Goal: Task Accomplishment & Management: Use online tool/utility

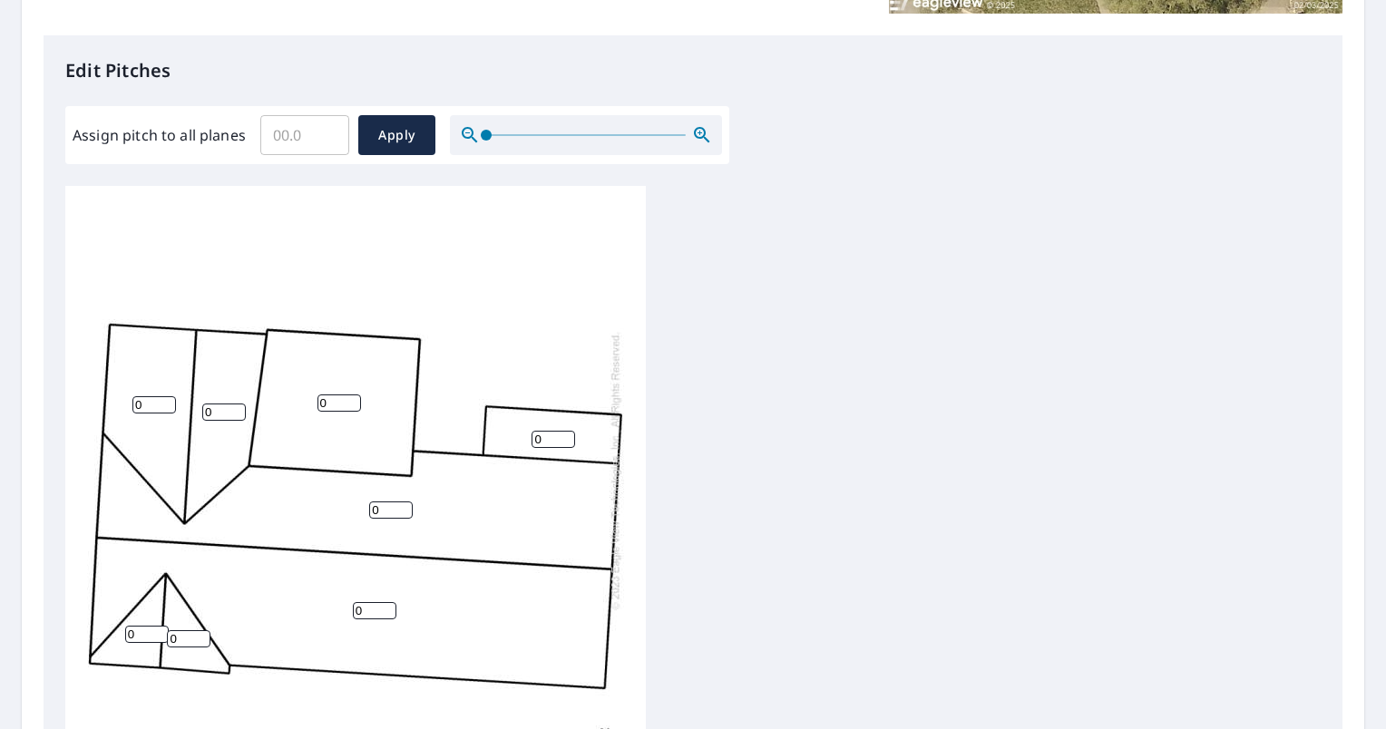
scroll to position [453, 0]
click at [567, 430] on input "1" at bounding box center [553, 438] width 44 height 17
click at [567, 430] on input "2" at bounding box center [553, 438] width 44 height 17
click at [567, 430] on input "3" at bounding box center [553, 438] width 44 height 17
type input "4"
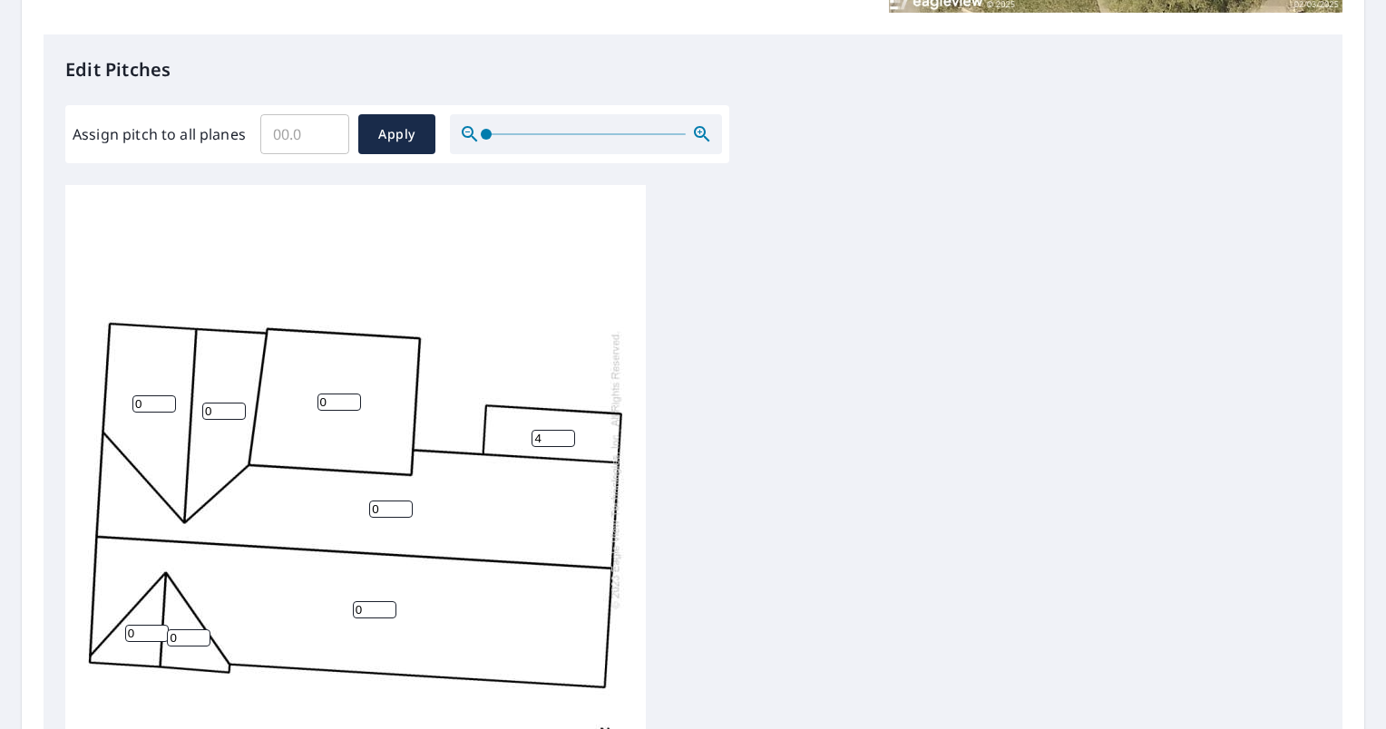
click at [567, 430] on input "4" at bounding box center [553, 438] width 44 height 17
click at [305, 144] on input "Assign pitch to all planes" at bounding box center [304, 134] width 89 height 51
type input "4"
click at [403, 137] on span "Apply" at bounding box center [397, 134] width 48 height 23
type input "4"
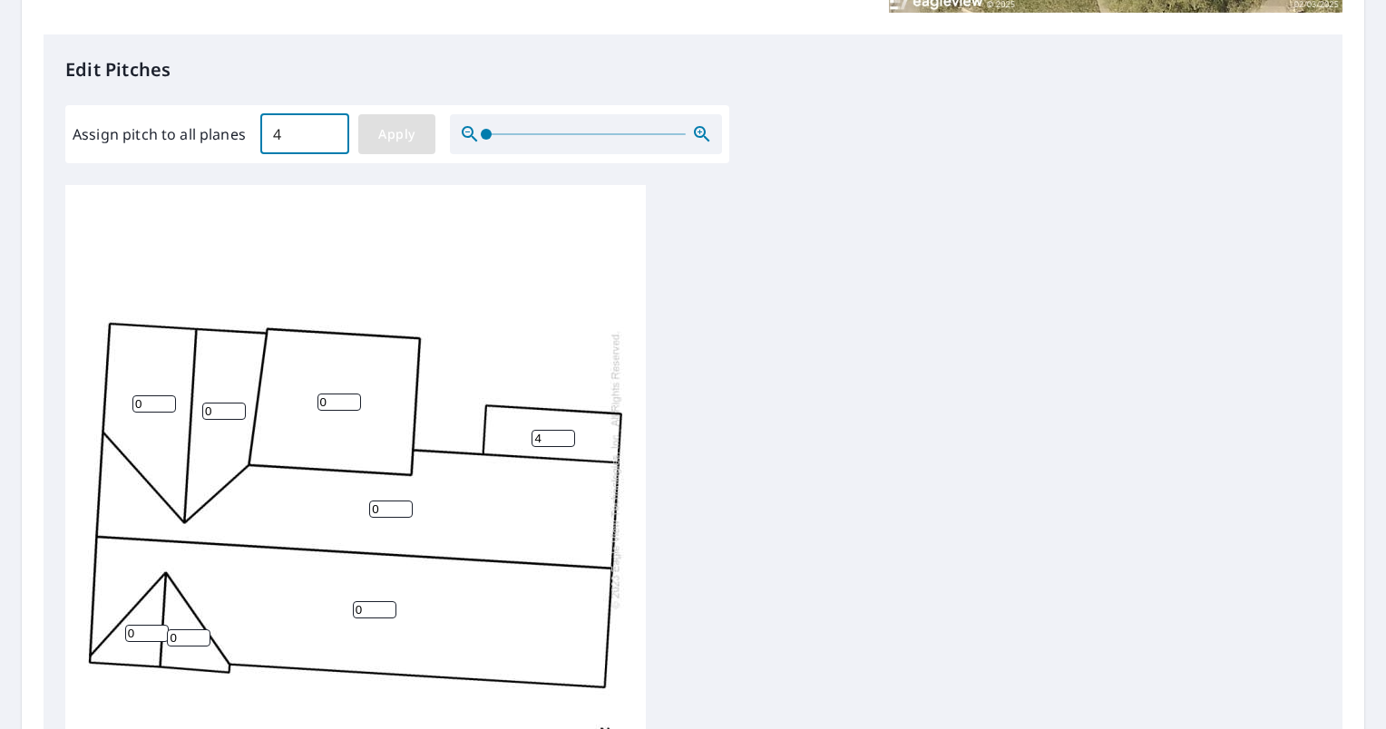
type input "4"
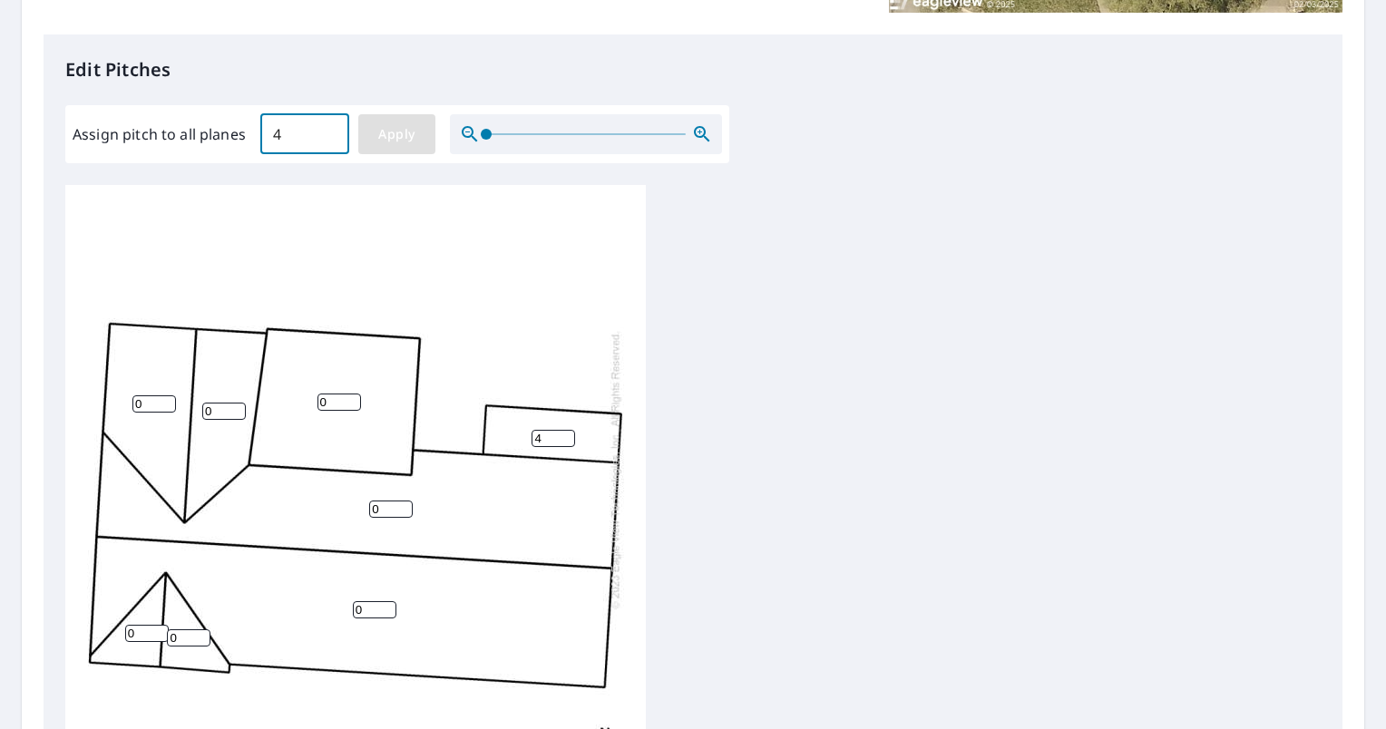
type input "4"
click at [334, 394] on input "4" at bounding box center [339, 402] width 44 height 17
type input "1"
click at [332, 394] on input "number" at bounding box center [339, 402] width 44 height 17
type input "0"
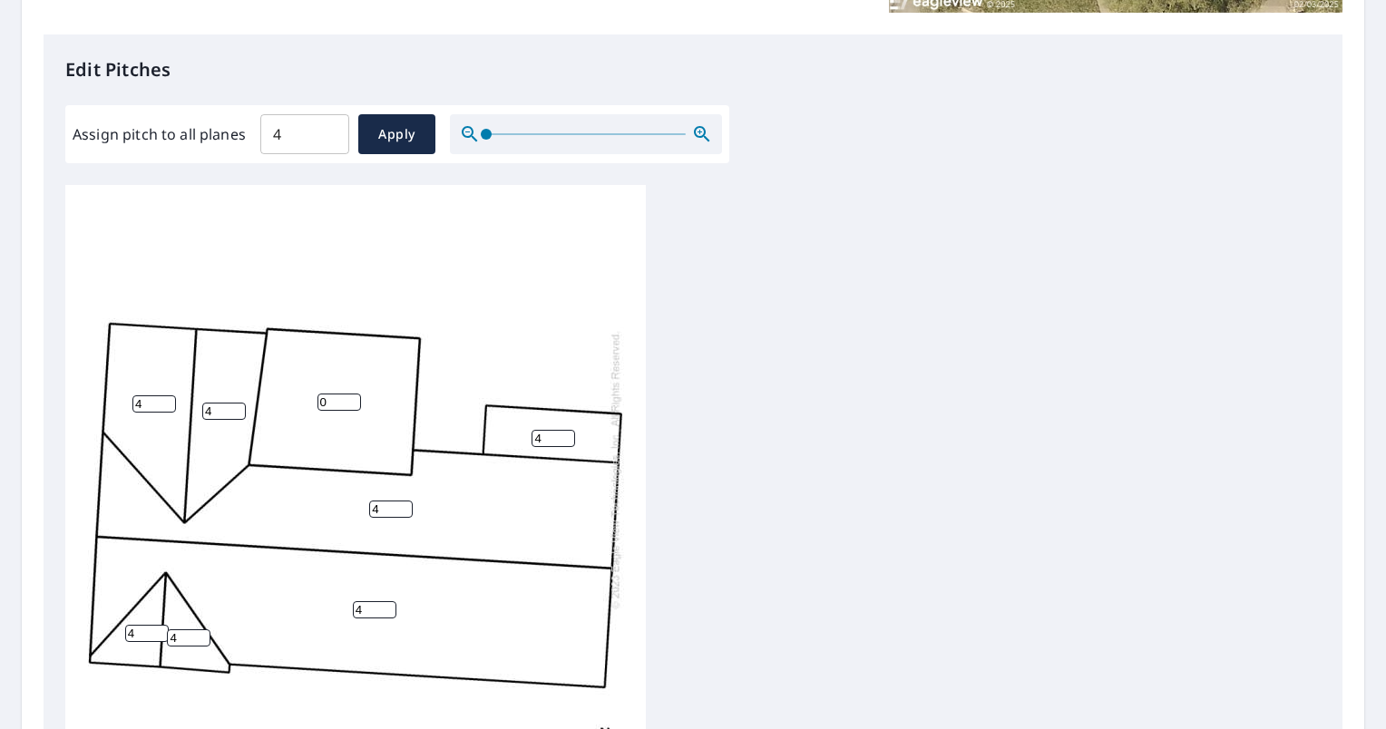
click at [650, 275] on div "4 4 0 4 4 4 4 4" at bounding box center [692, 510] width 1255 height 650
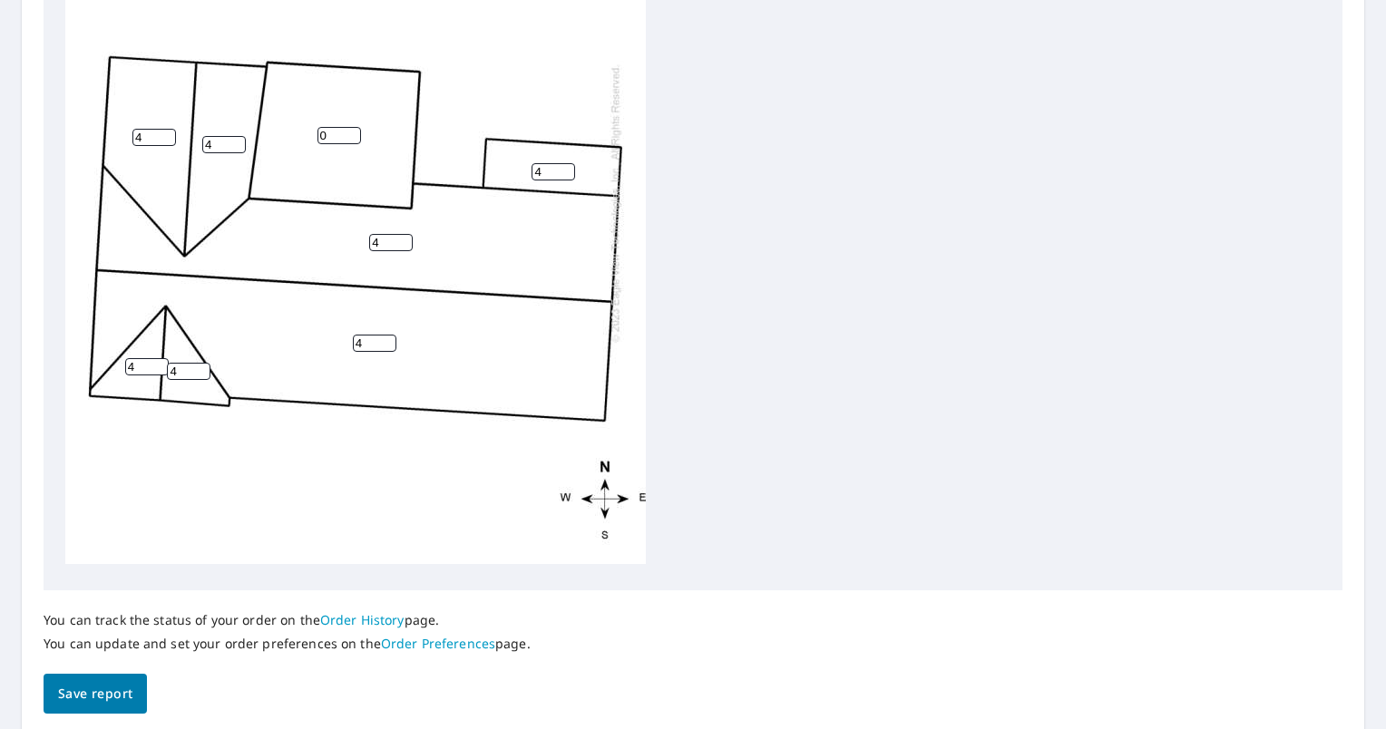
scroll to position [722, 0]
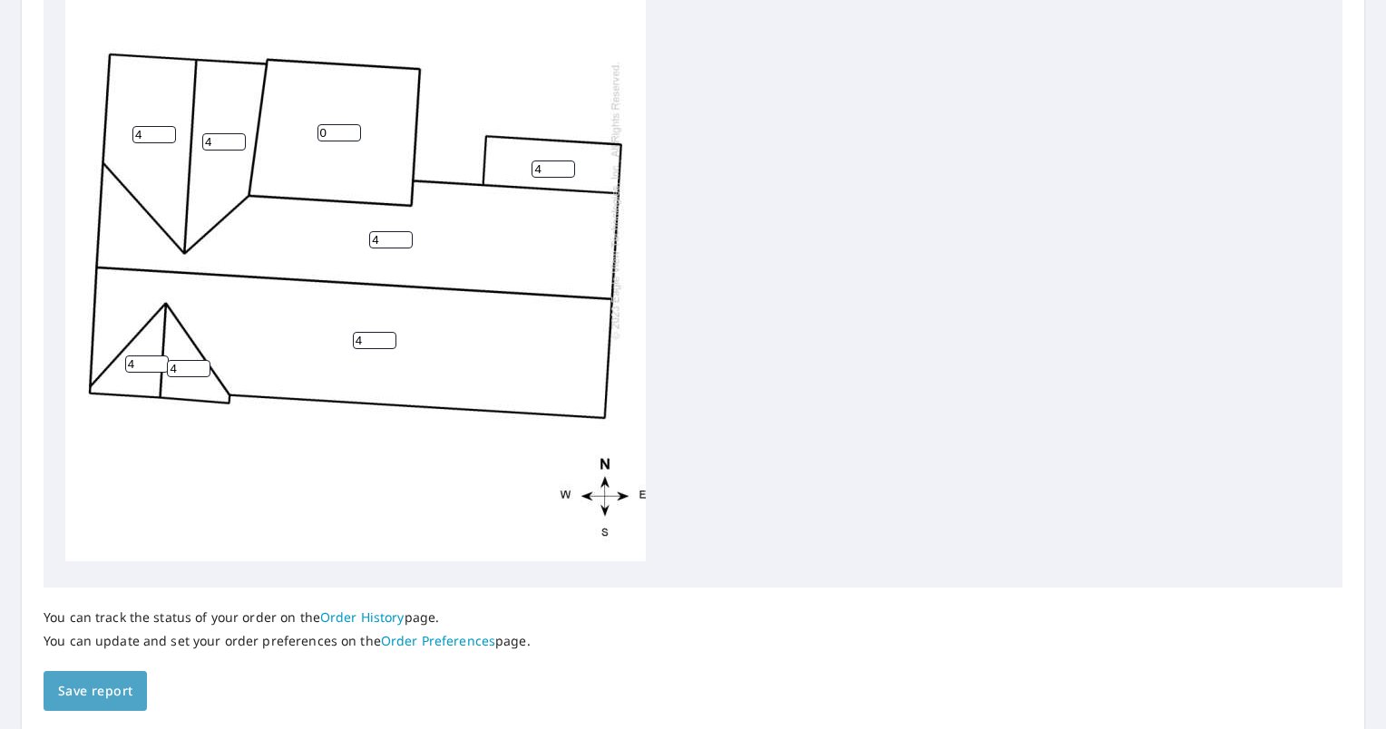
click at [105, 682] on span "Save report" at bounding box center [95, 691] width 74 height 23
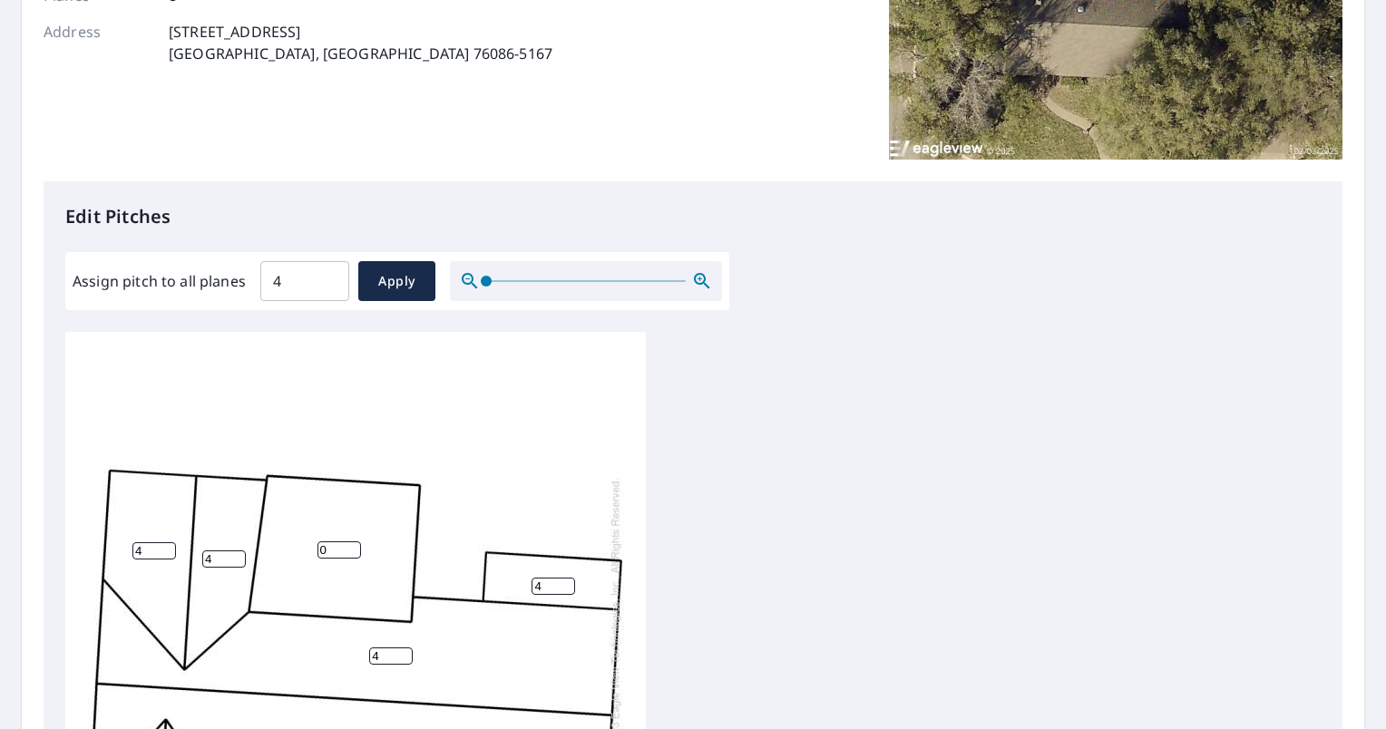
scroll to position [12, 0]
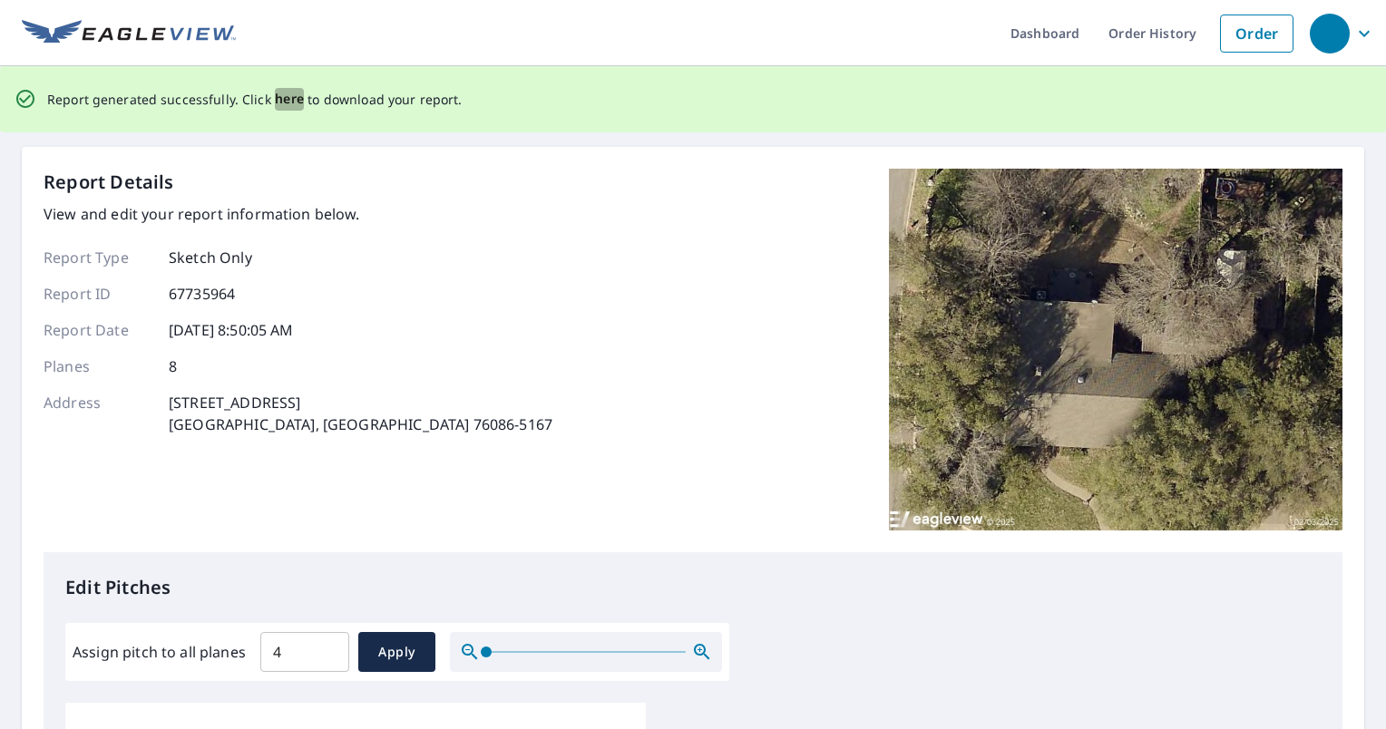
click at [275, 104] on span "here" at bounding box center [290, 99] width 30 height 23
